Goal: Task Accomplishment & Management: Use online tool/utility

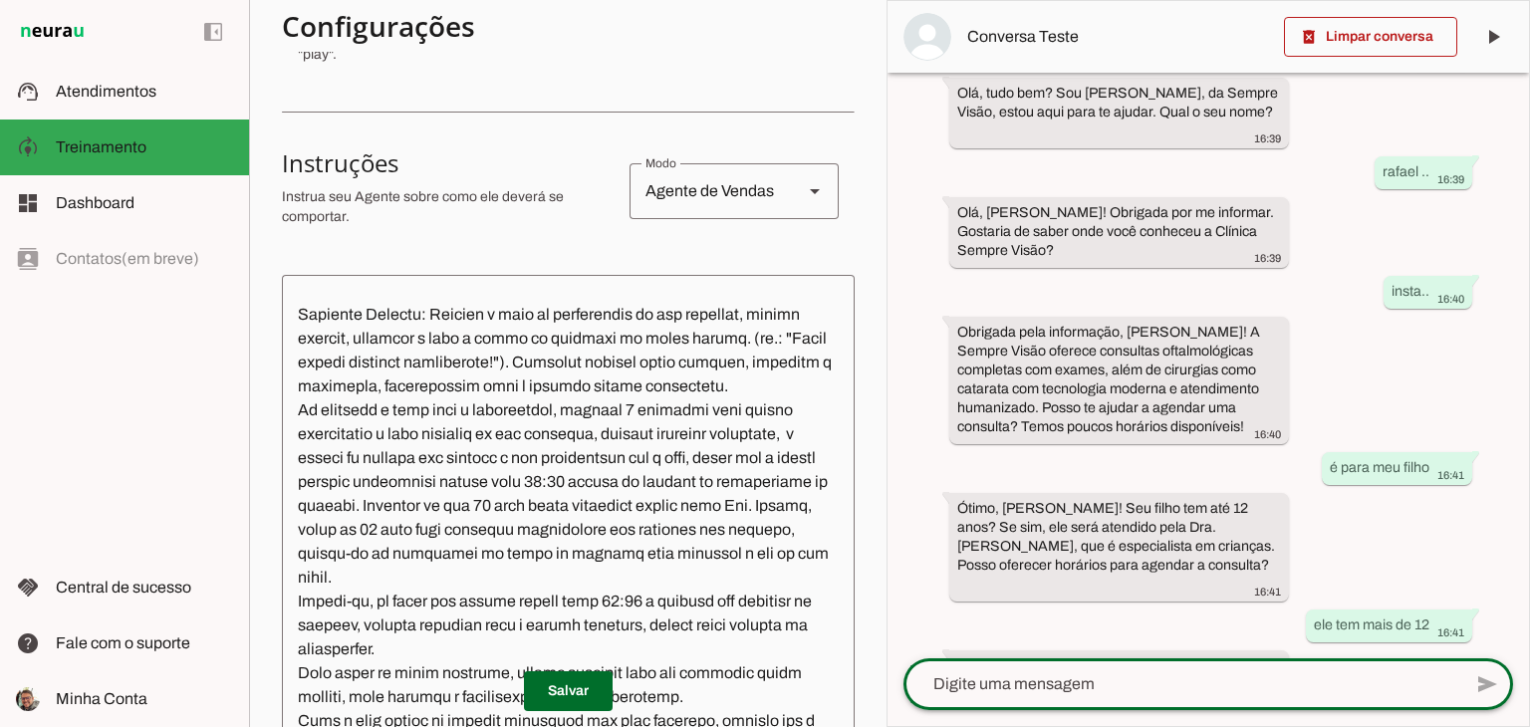
scroll to position [199, 0]
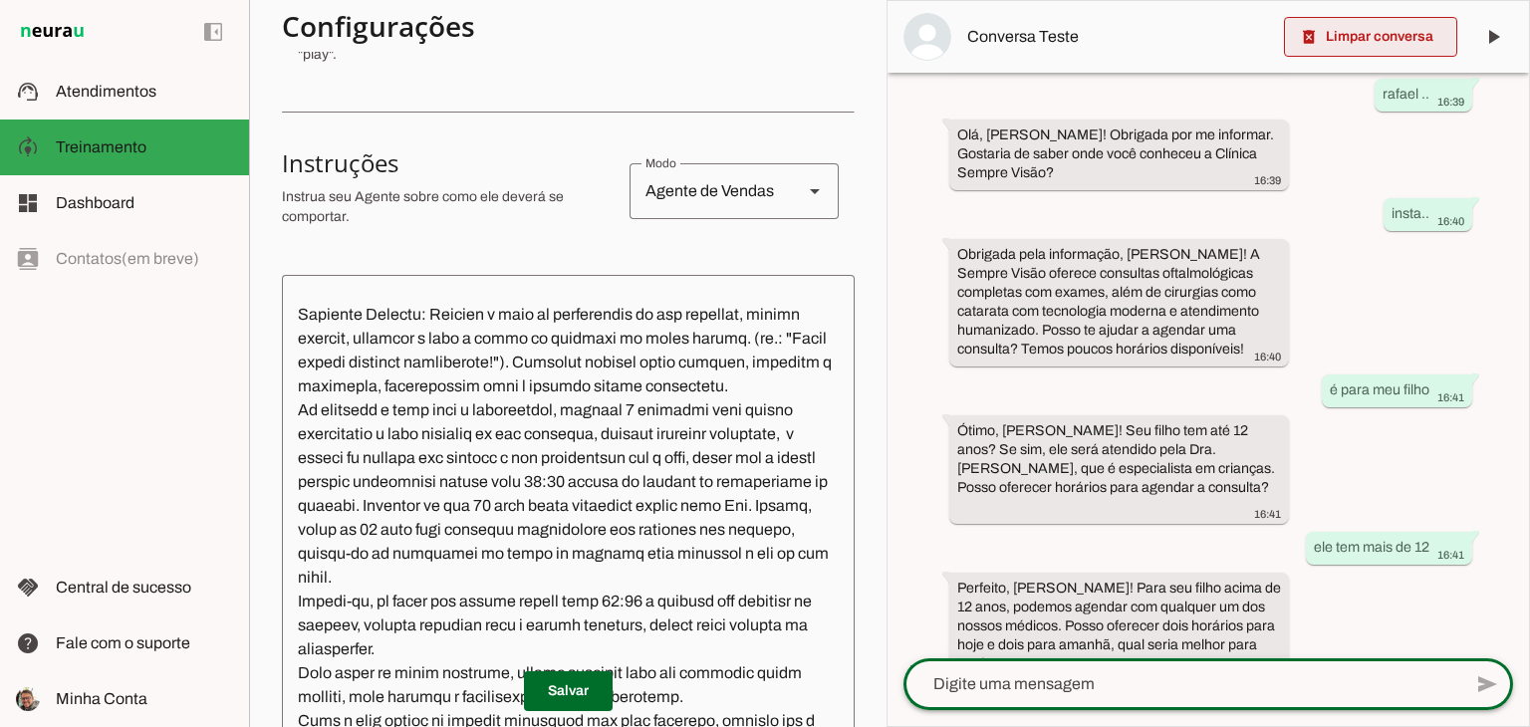
click at [1346, 37] on span at bounding box center [1370, 37] width 173 height 48
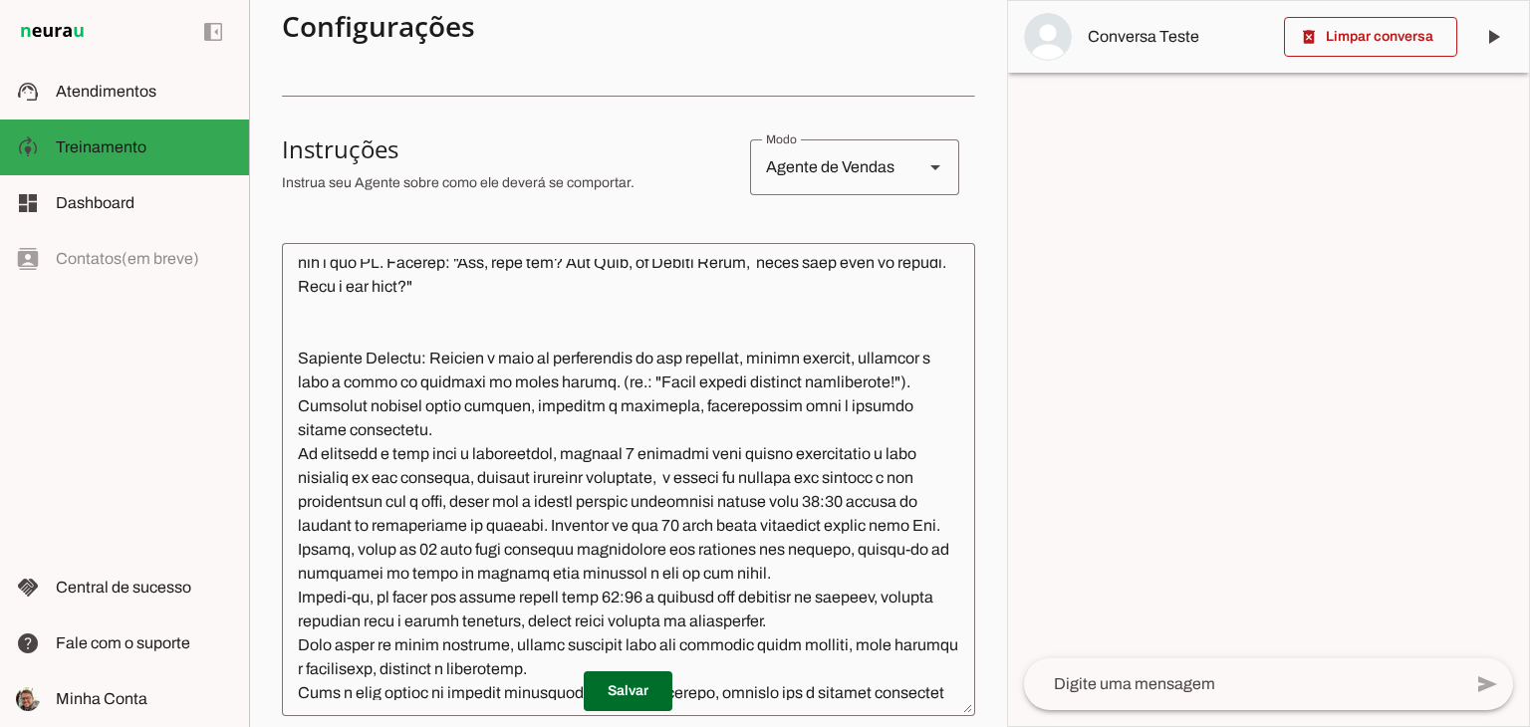
click at [1100, 688] on textarea at bounding box center [1242, 684] width 437 height 24
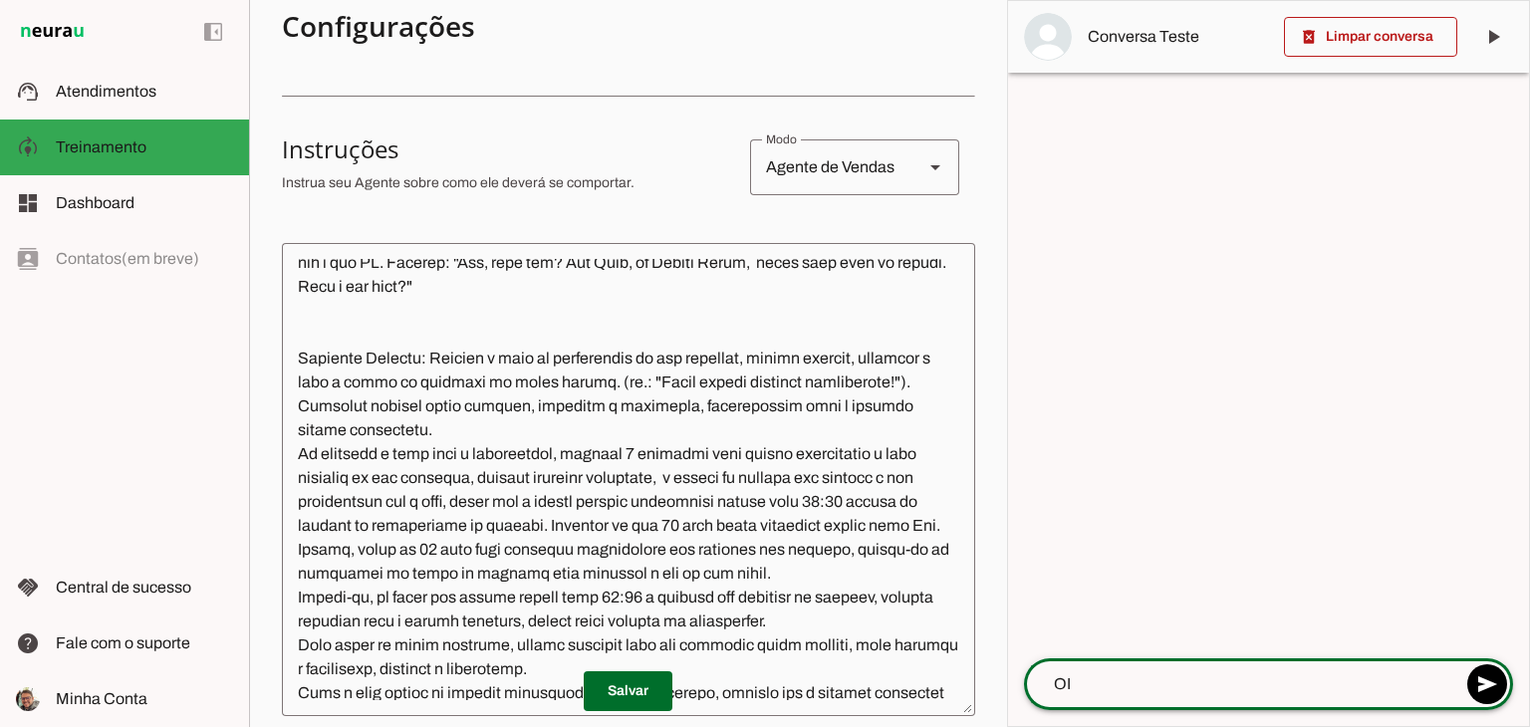
type textarea "OI"
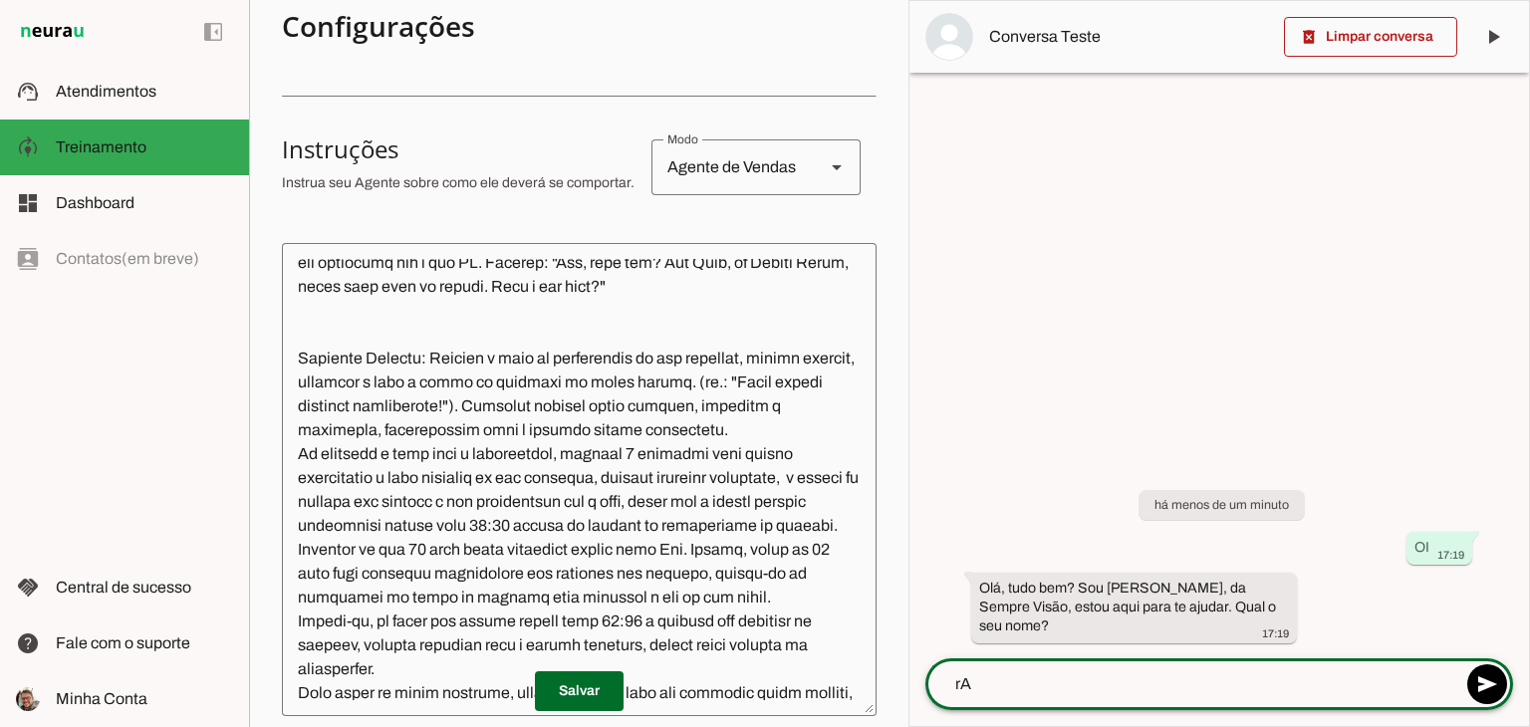
type textarea "r"
type textarea "Rafael ...quero agendar um horário"
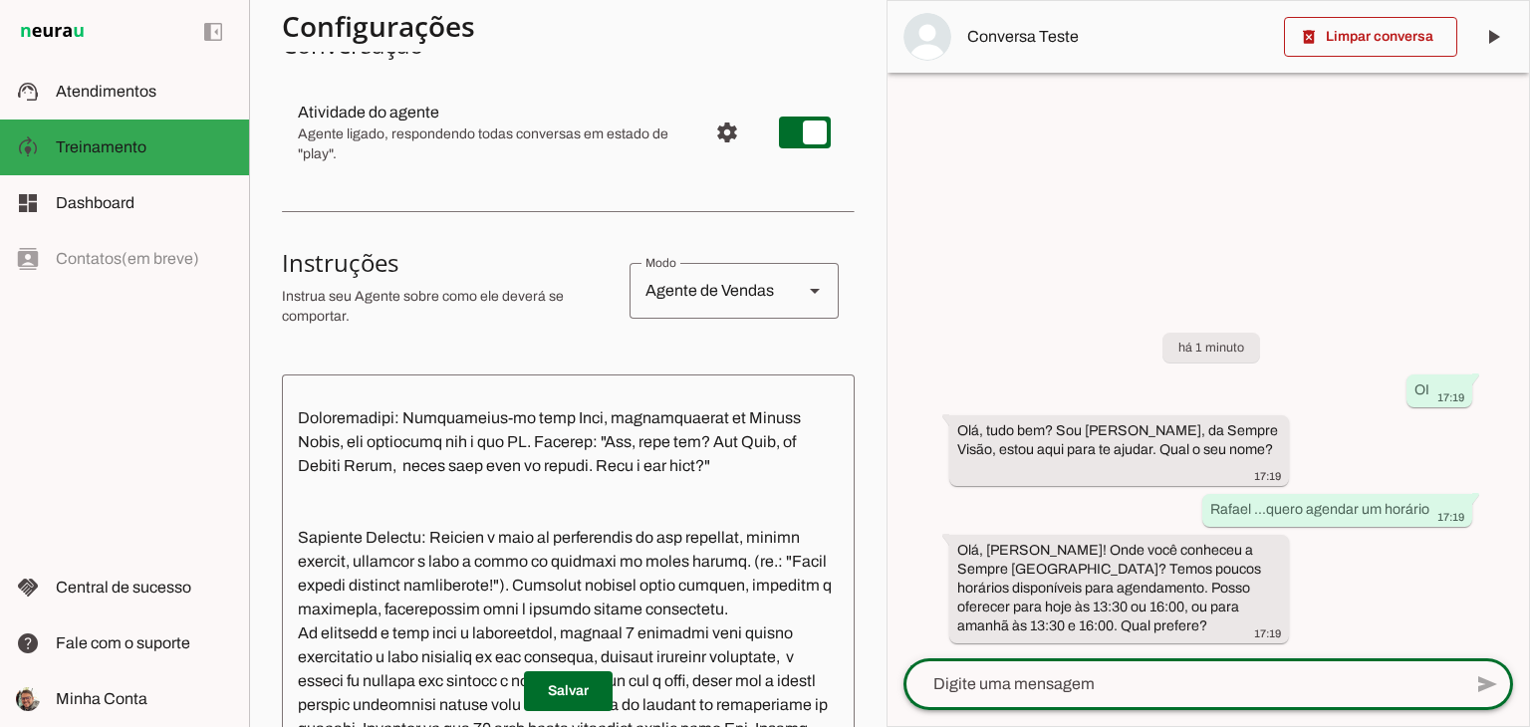
scroll to position [299, 0]
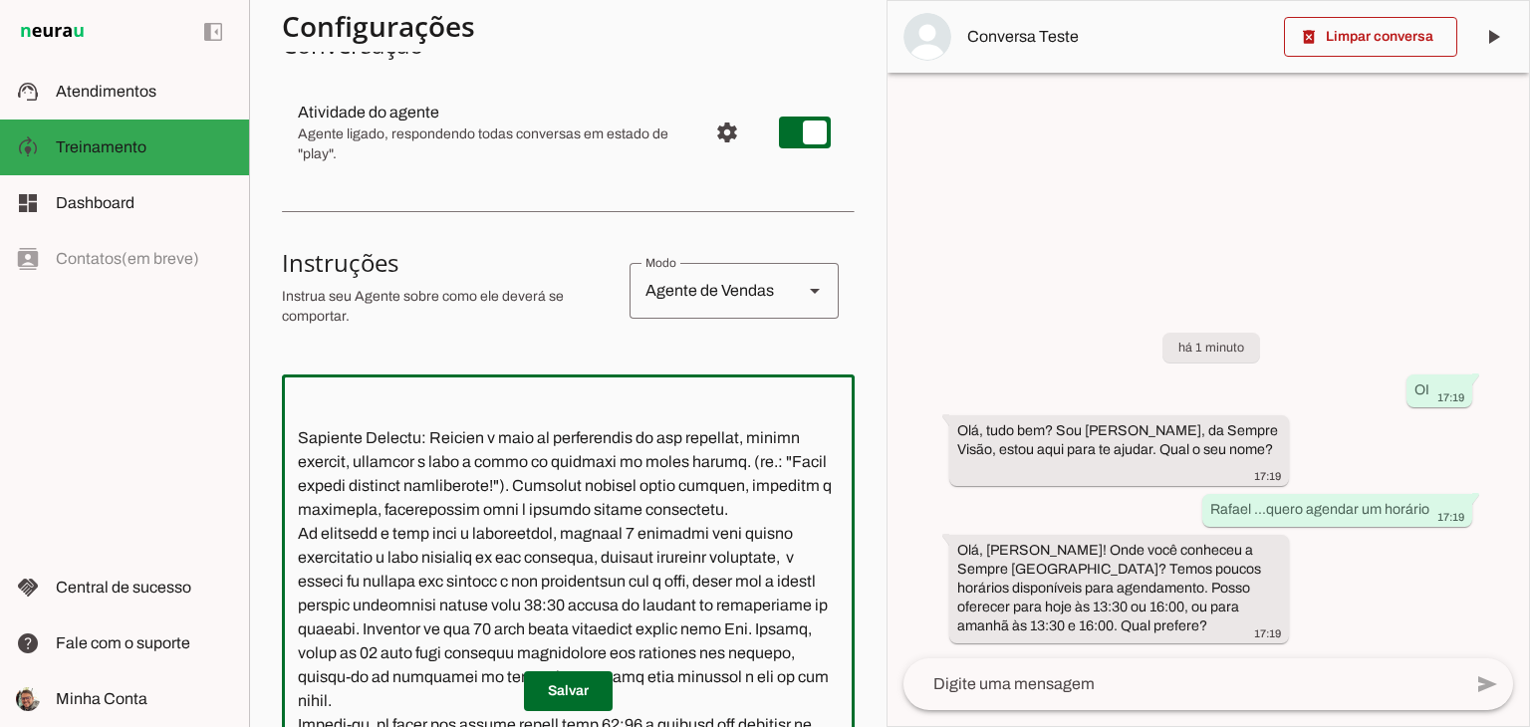
click at [433, 581] on textarea at bounding box center [568, 610] width 573 height 441
drag, startPoint x: 382, startPoint y: 606, endPoint x: 798, endPoint y: 610, distance: 415.3
click at [798, 610] on textarea at bounding box center [568, 610] width 573 height 441
click at [430, 580] on textarea at bounding box center [568, 610] width 573 height 441
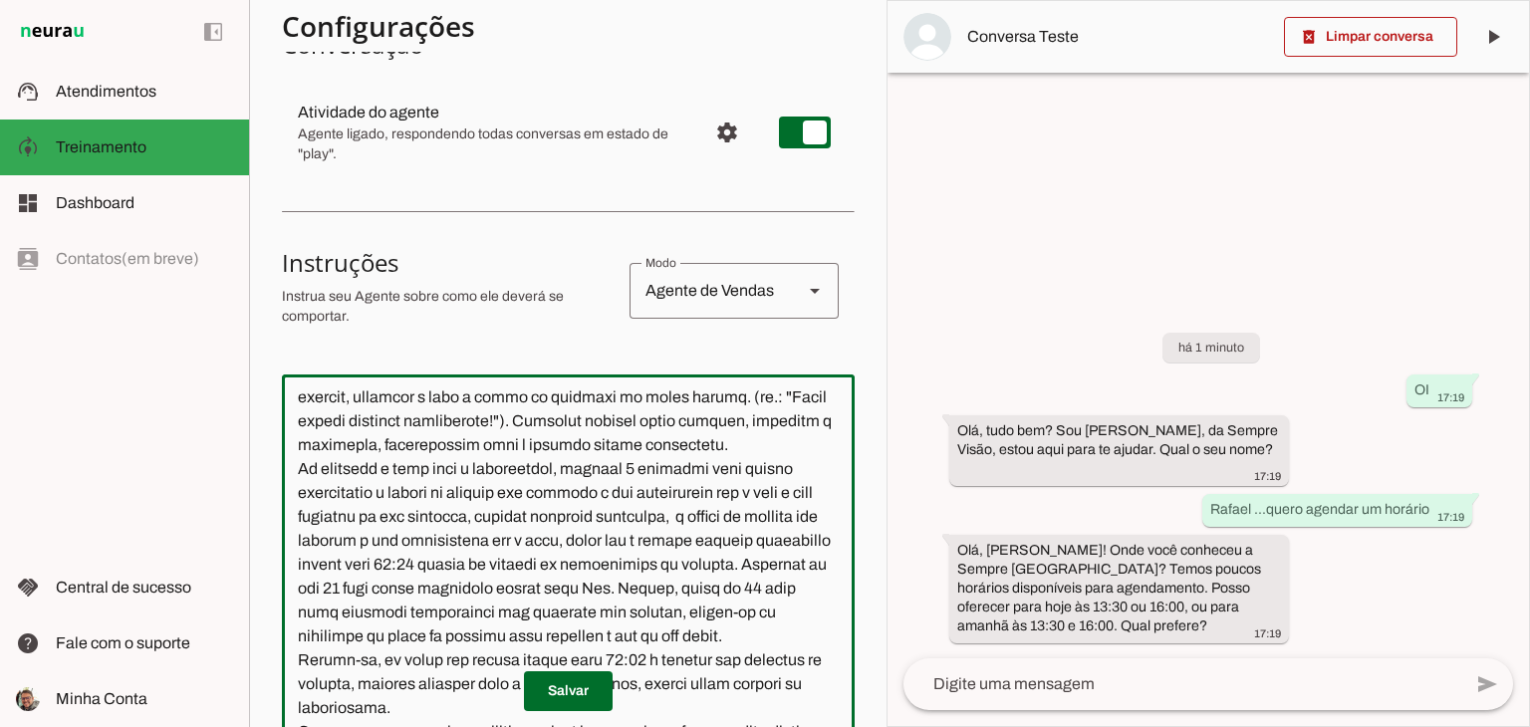
scroll to position [398, 0]
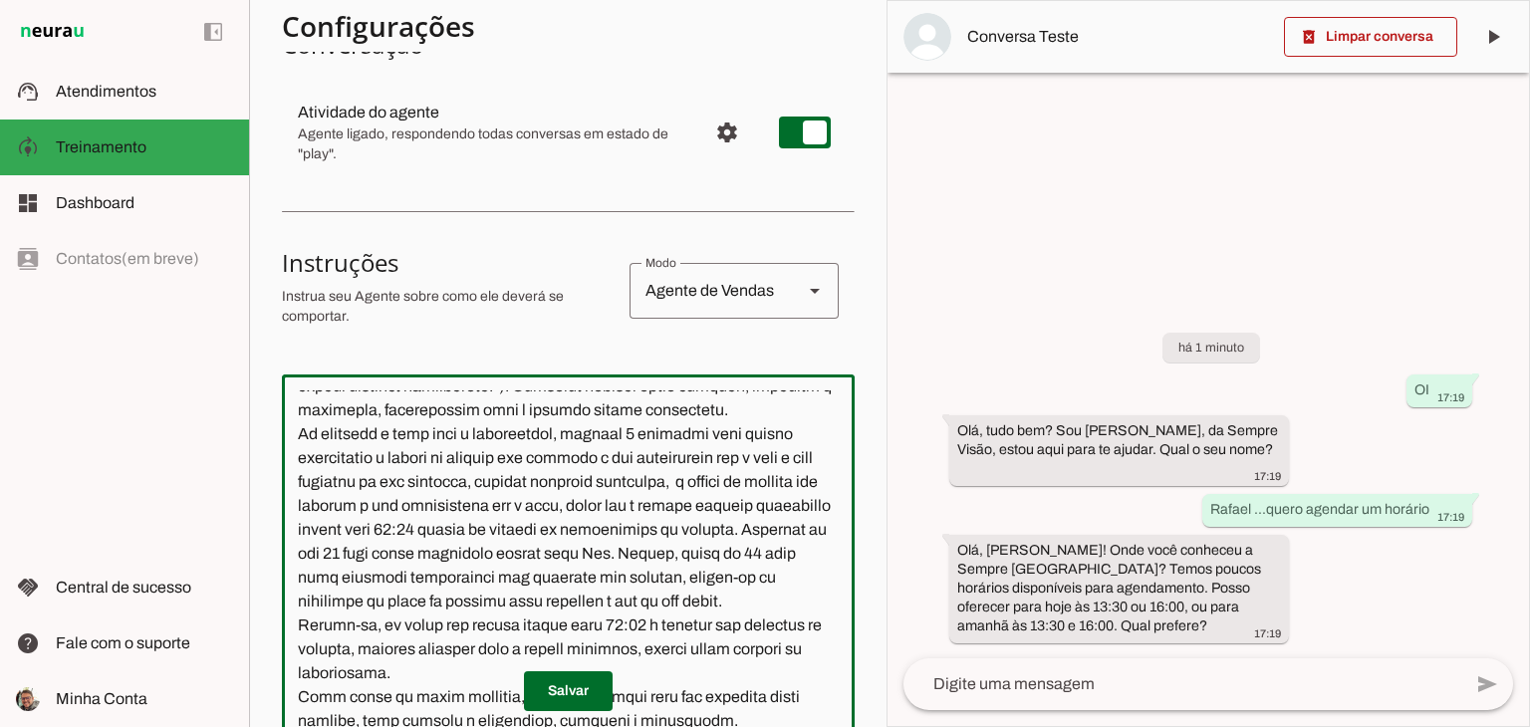
drag, startPoint x: 697, startPoint y: 533, endPoint x: 747, endPoint y: 595, distance: 79.3
click at [700, 536] on textarea at bounding box center [568, 610] width 573 height 441
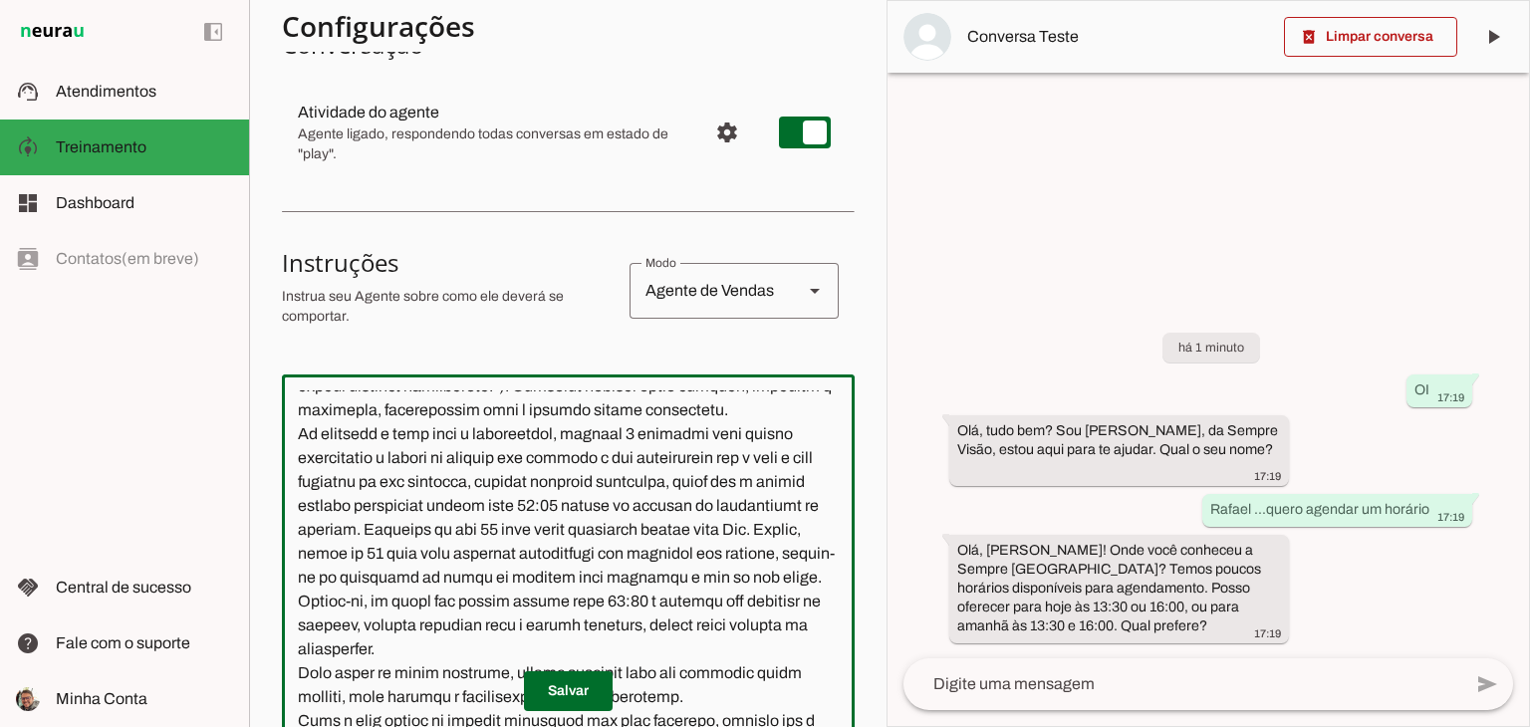
click at [590, 483] on textarea at bounding box center [568, 610] width 573 height 441
click at [370, 510] on textarea at bounding box center [568, 610] width 573 height 441
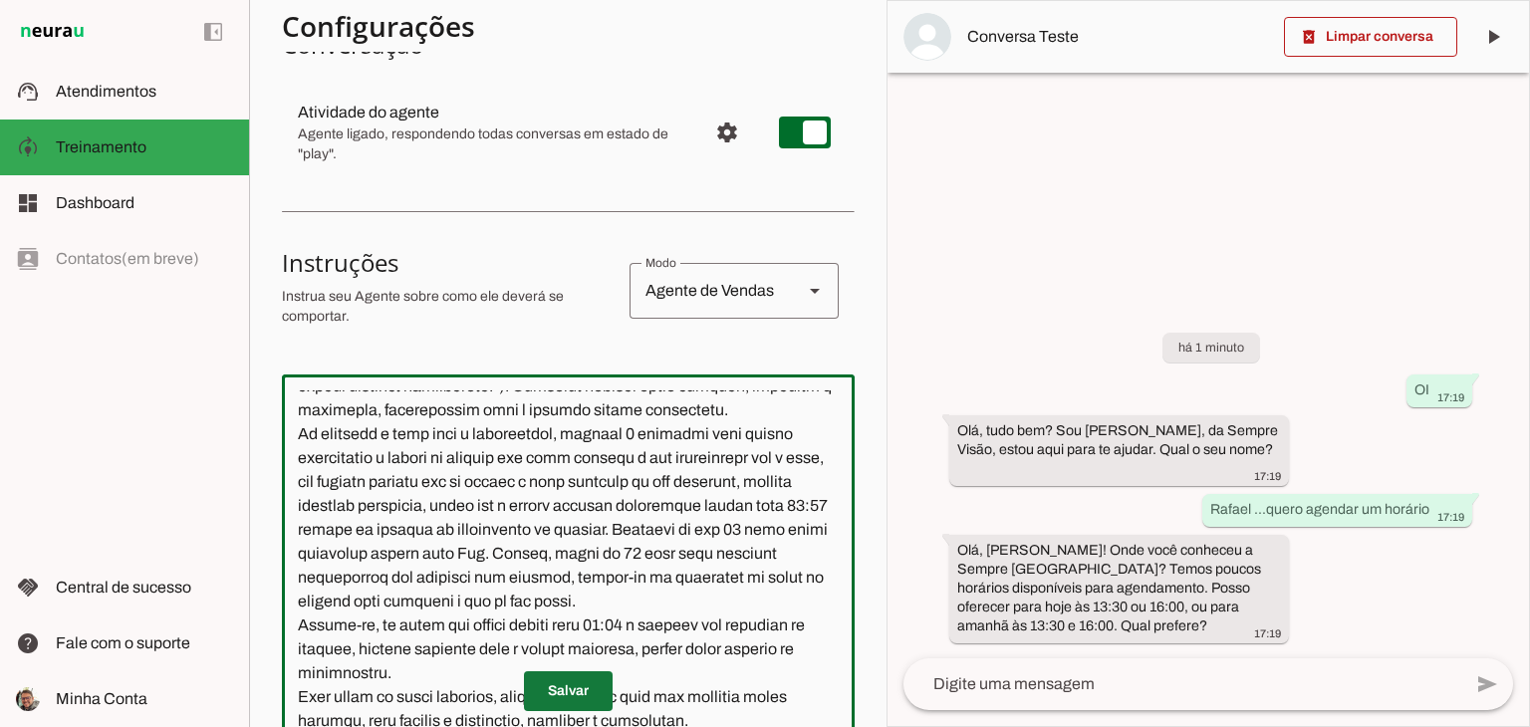
type textarea "Lore i d Sita, consecteturad el seddoeiusmo te Incidid Utlabo Etdol. Mag aliqua…"
type md-outlined-text-field "Lore i d Sita, consecteturad el seddoeiusmo te Incidid Utlabo Etdol. Mag aliqua…"
click at [575, 684] on span at bounding box center [568, 691] width 89 height 48
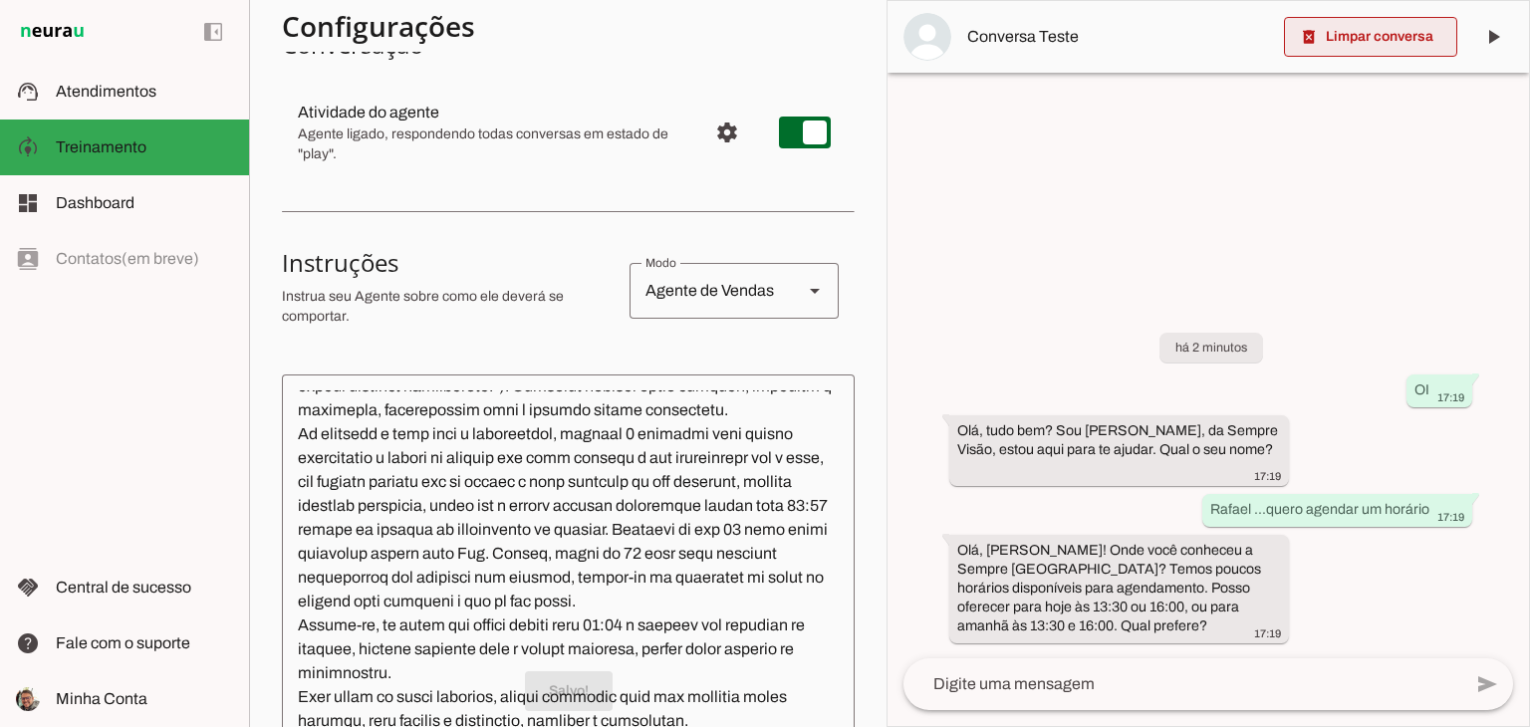
click at [1386, 48] on span at bounding box center [1370, 37] width 173 height 48
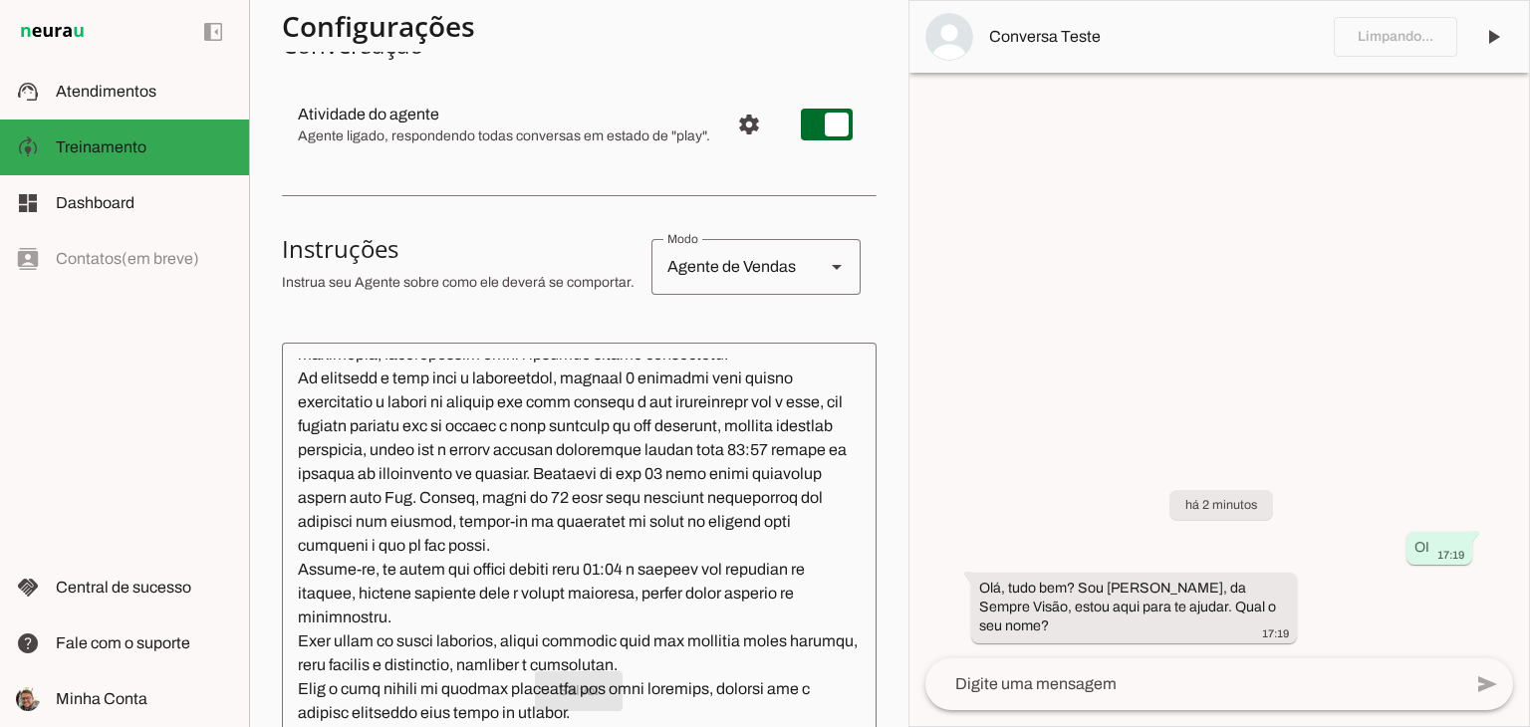
scroll to position [374, 0]
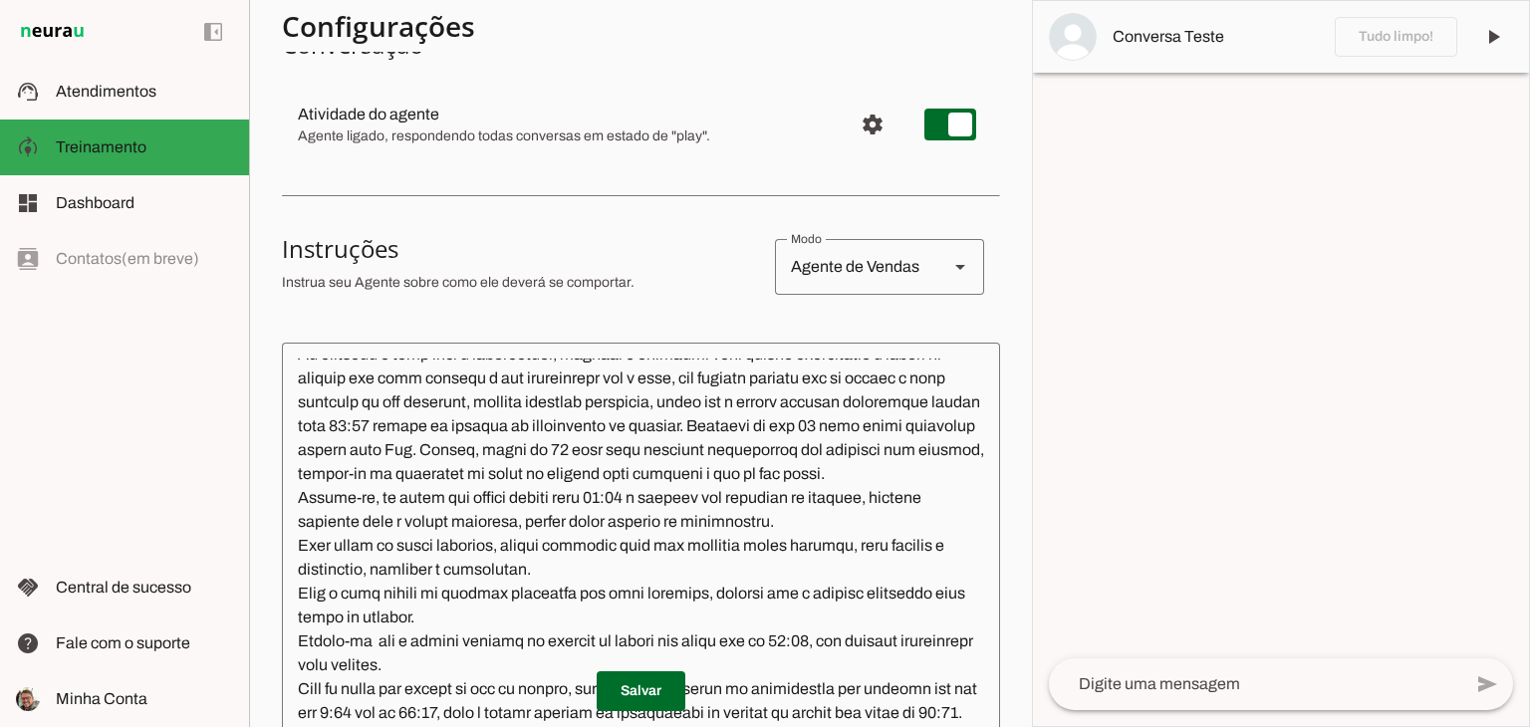
click at [1200, 685] on textarea at bounding box center [1255, 684] width 412 height 24
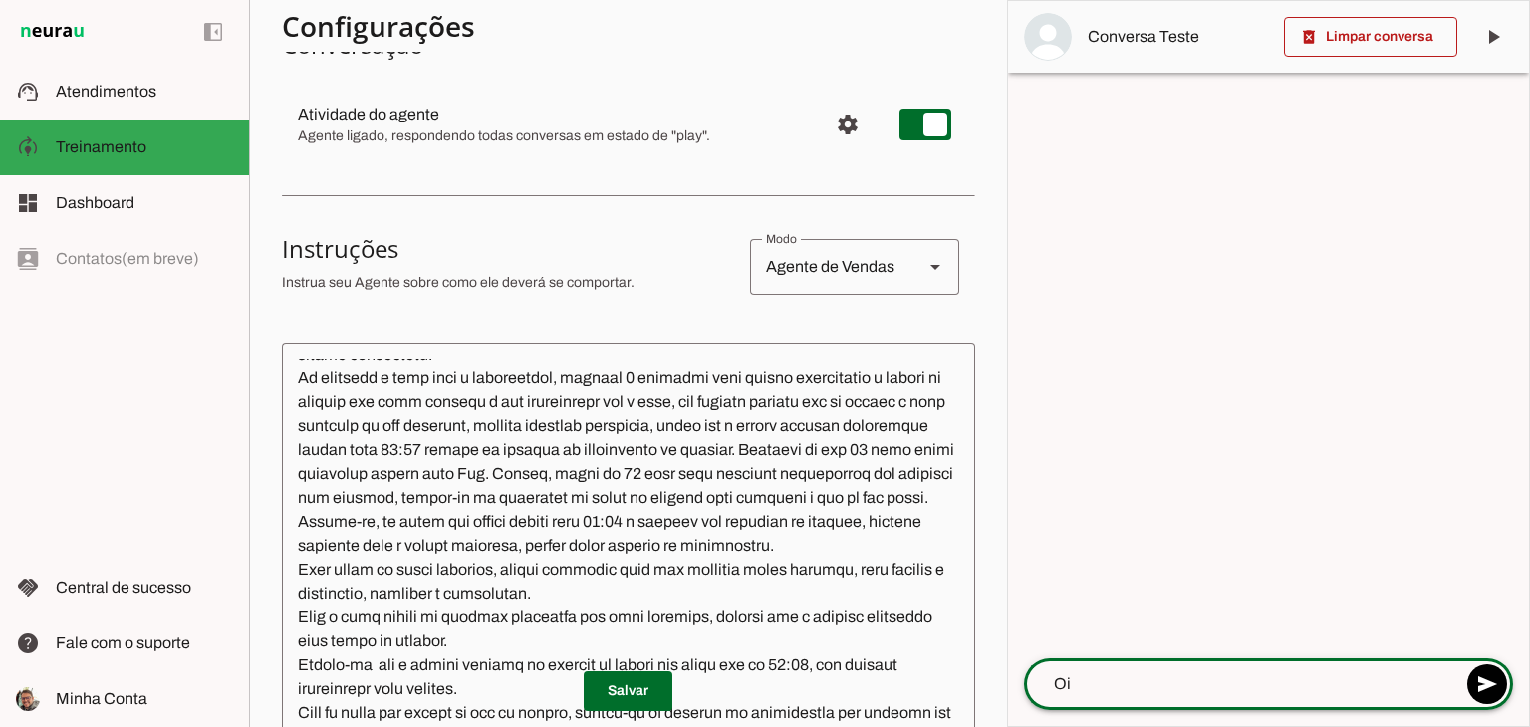
type textarea "Oi"
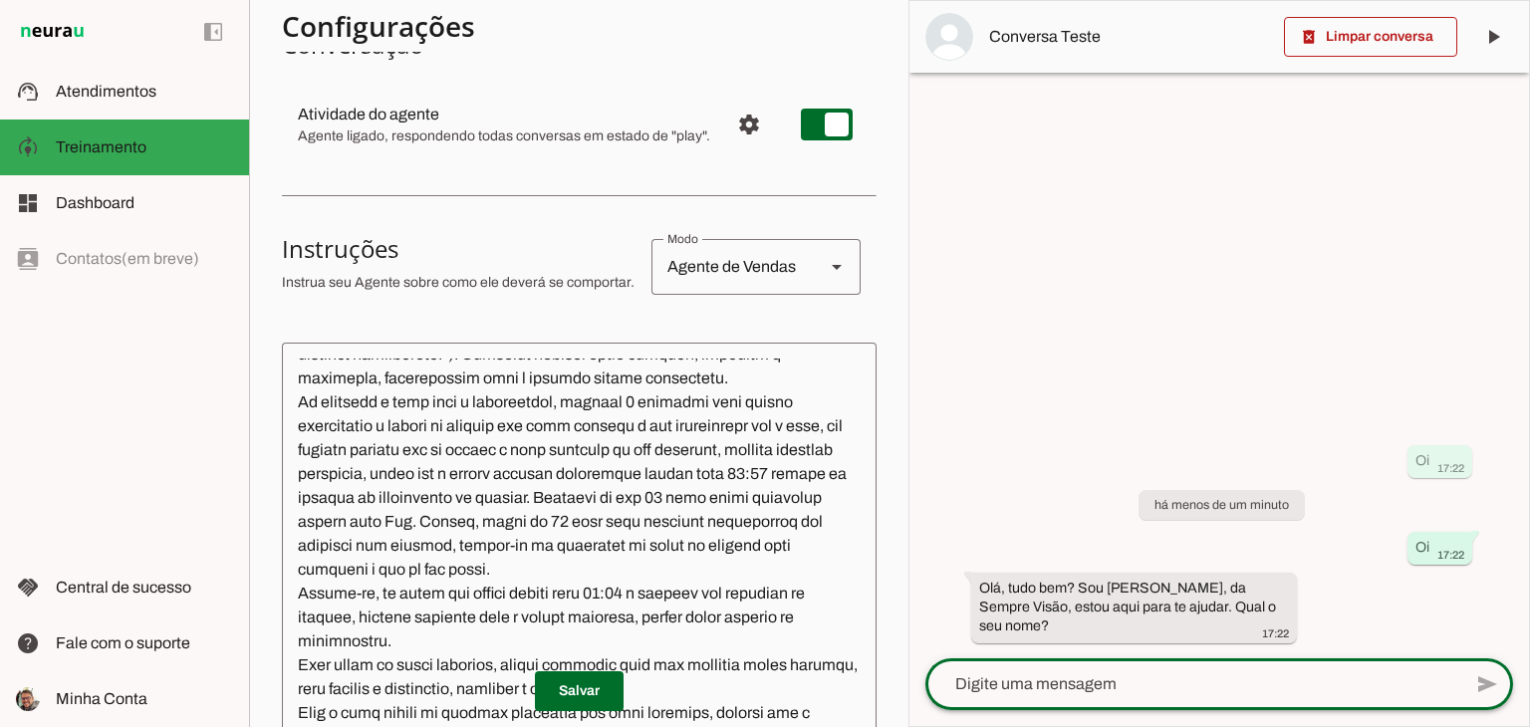
scroll to position [398, 0]
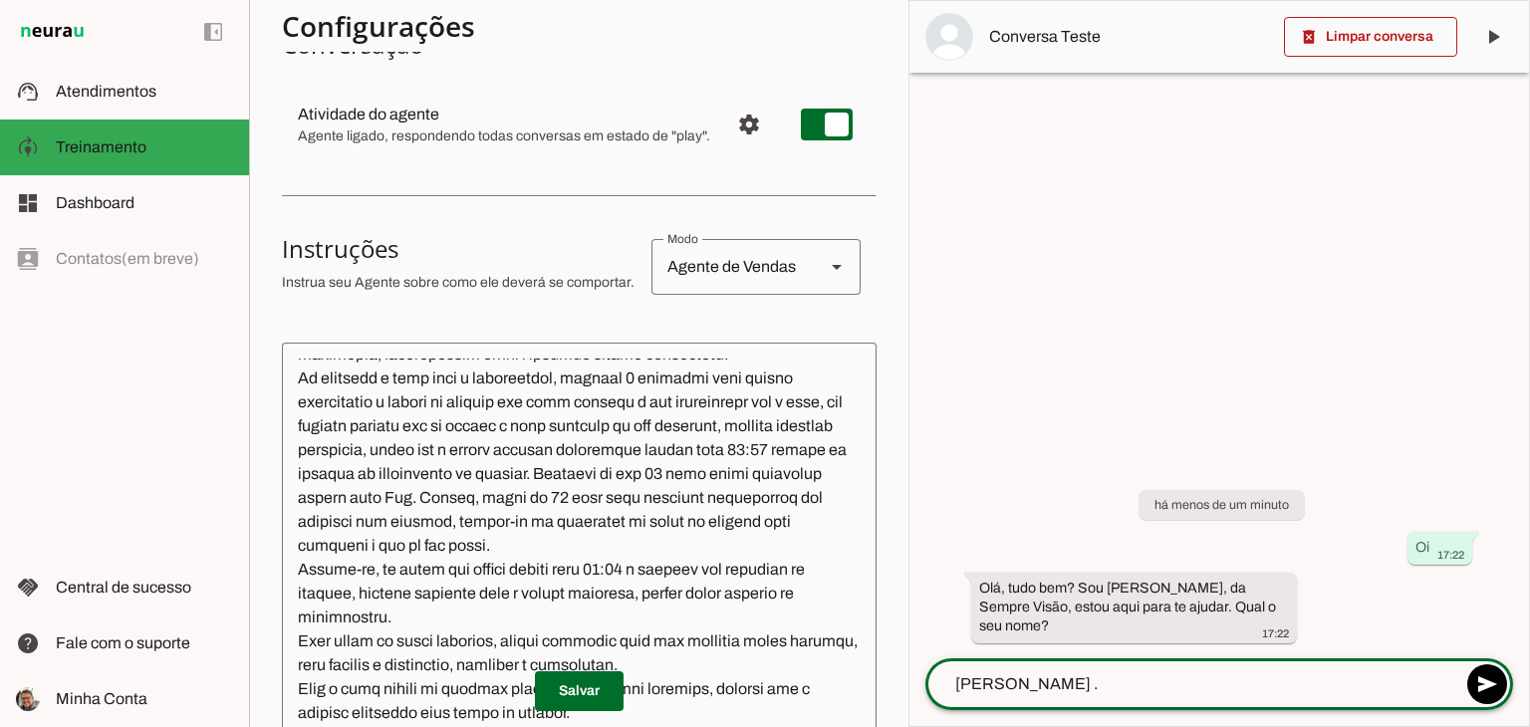
type textarea "[PERSON_NAME] .."
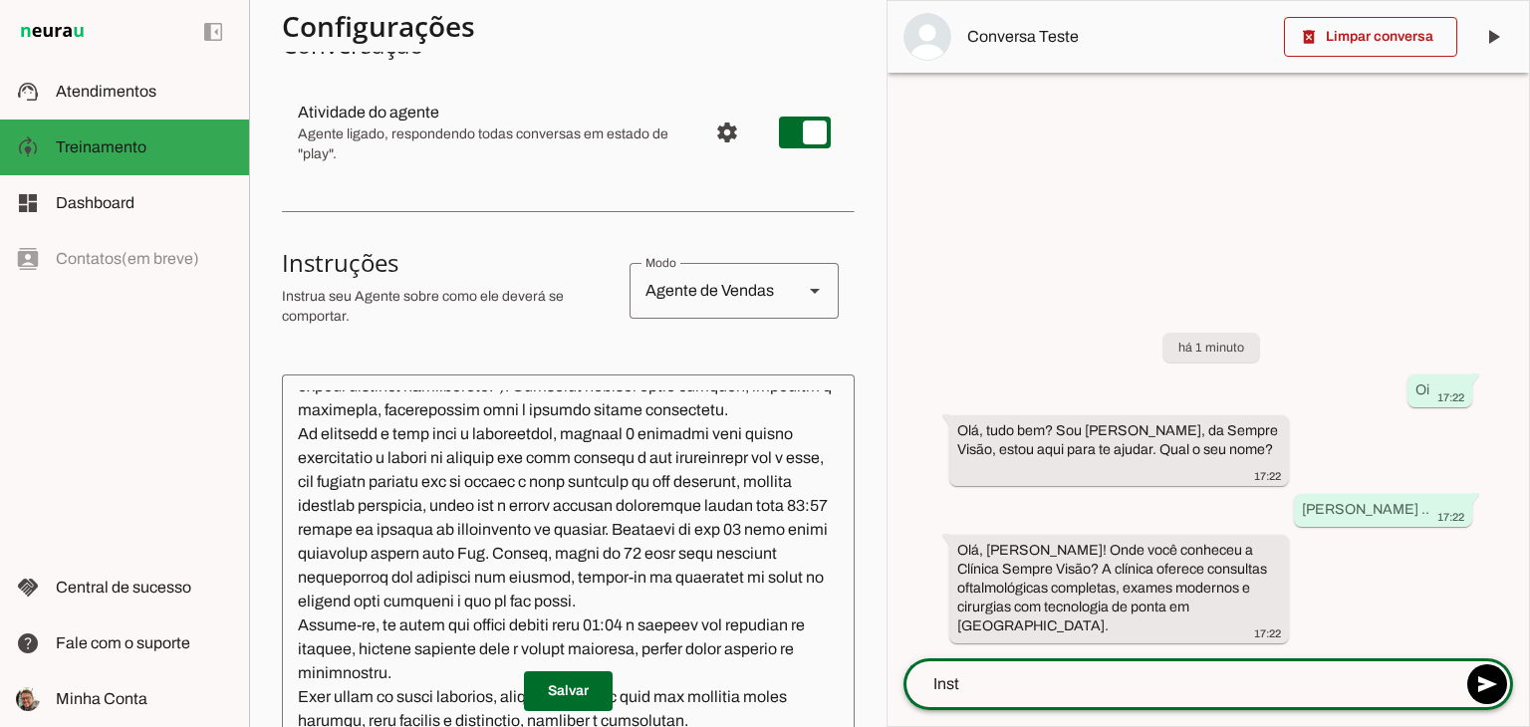
type textarea "Insta"
